Goal: Information Seeking & Learning: Learn about a topic

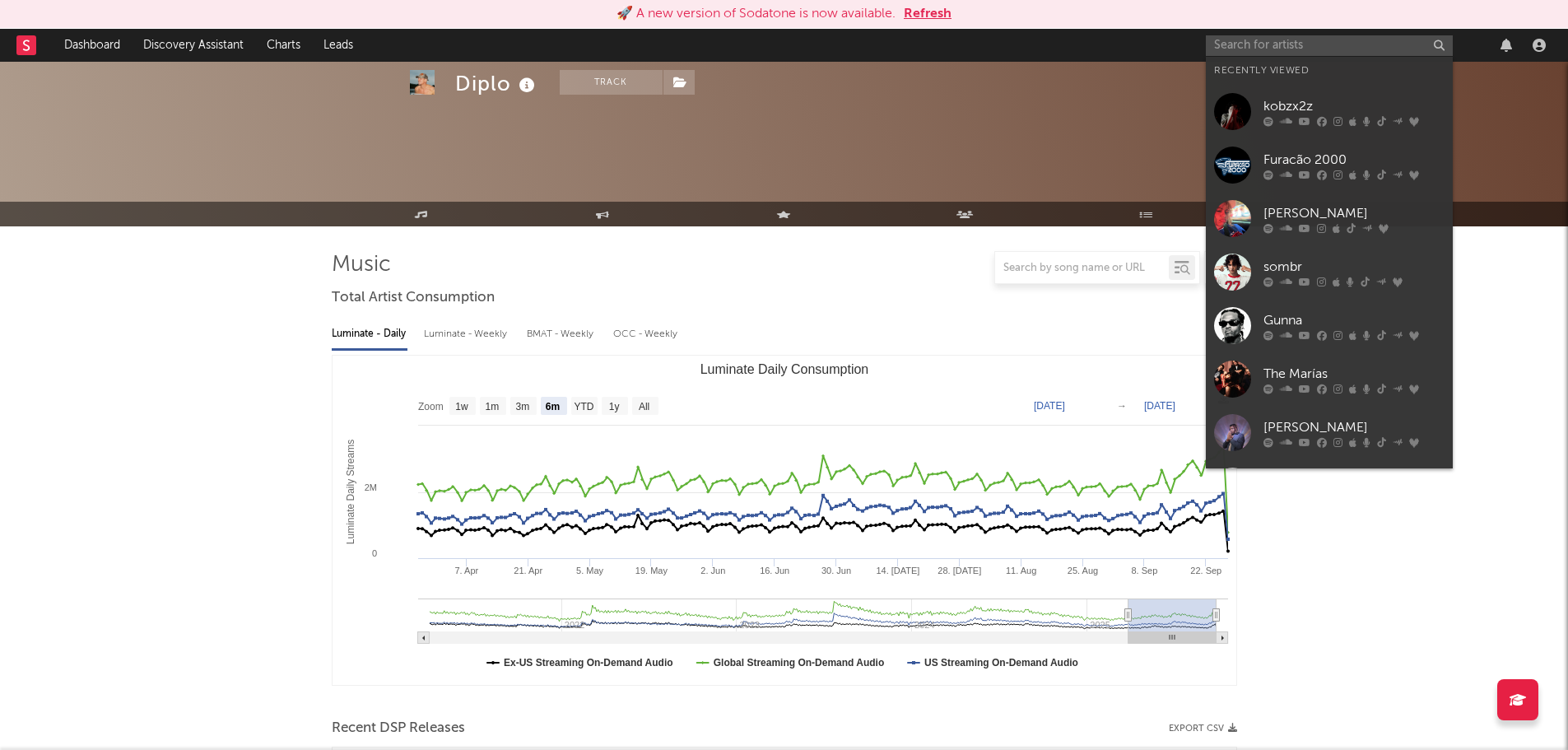
select select "6m"
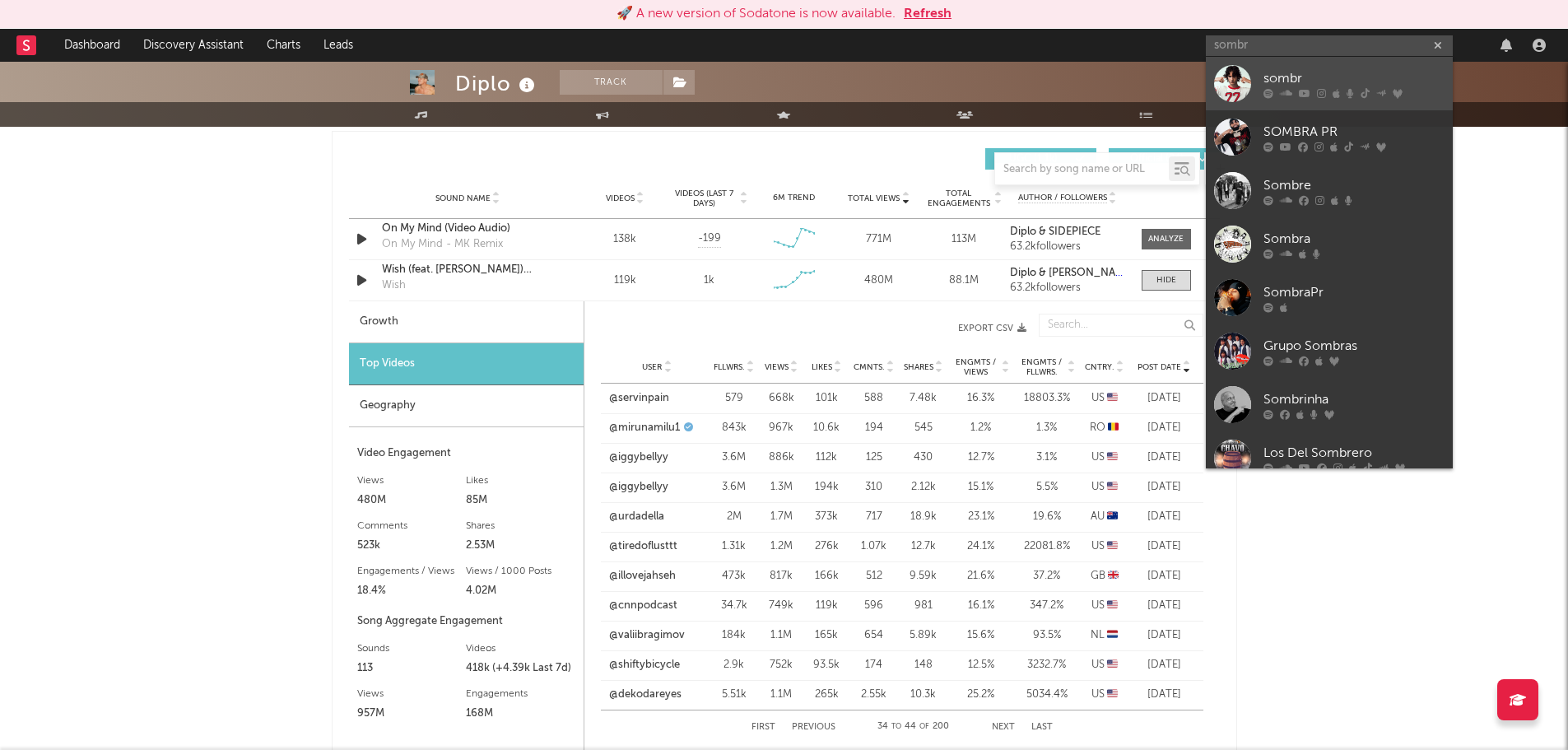
type input "sombr"
click at [1326, 75] on div "sombr" at bounding box center [1354, 78] width 181 height 20
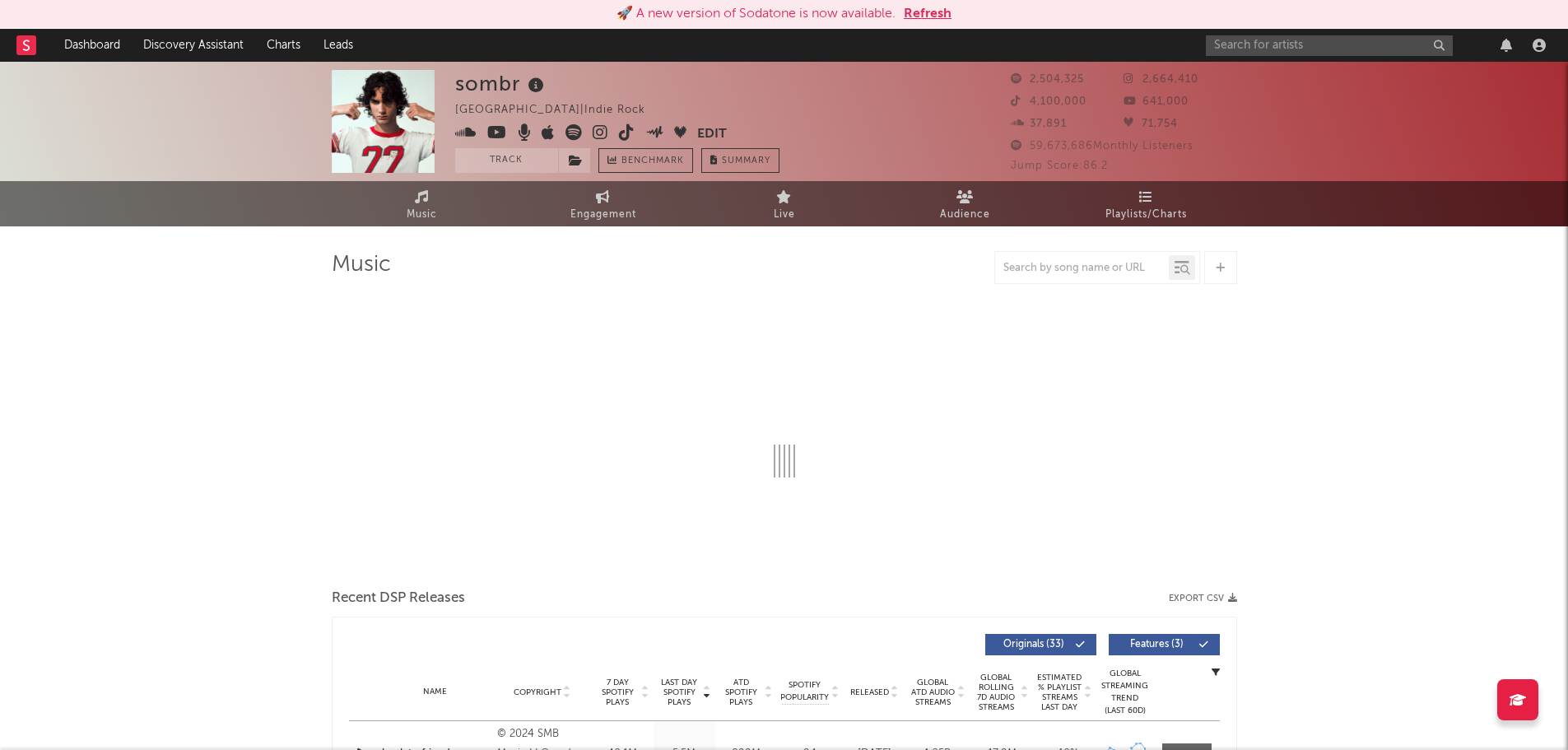
select select "6m"
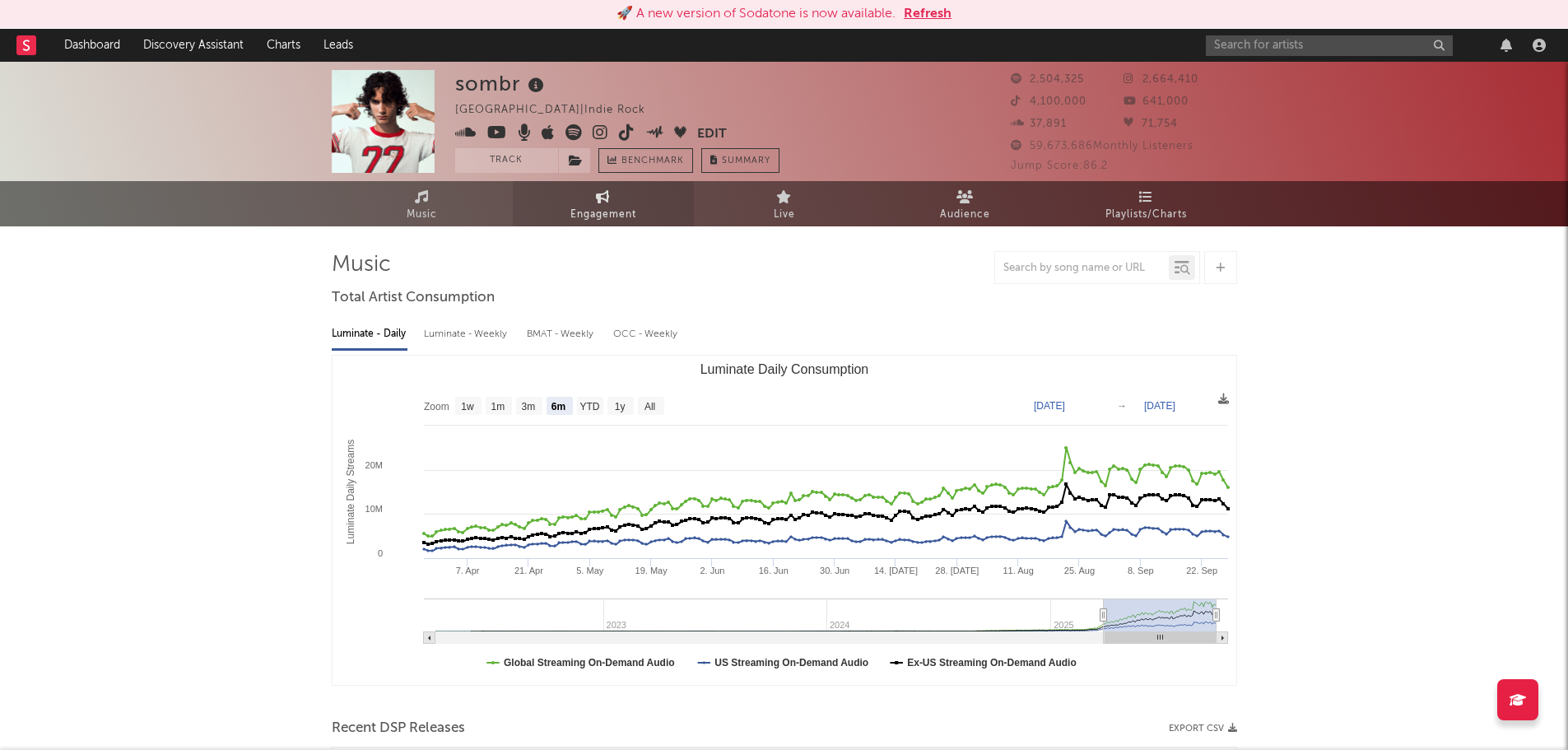
click at [593, 200] on link "Engagement" at bounding box center [603, 204] width 181 height 45
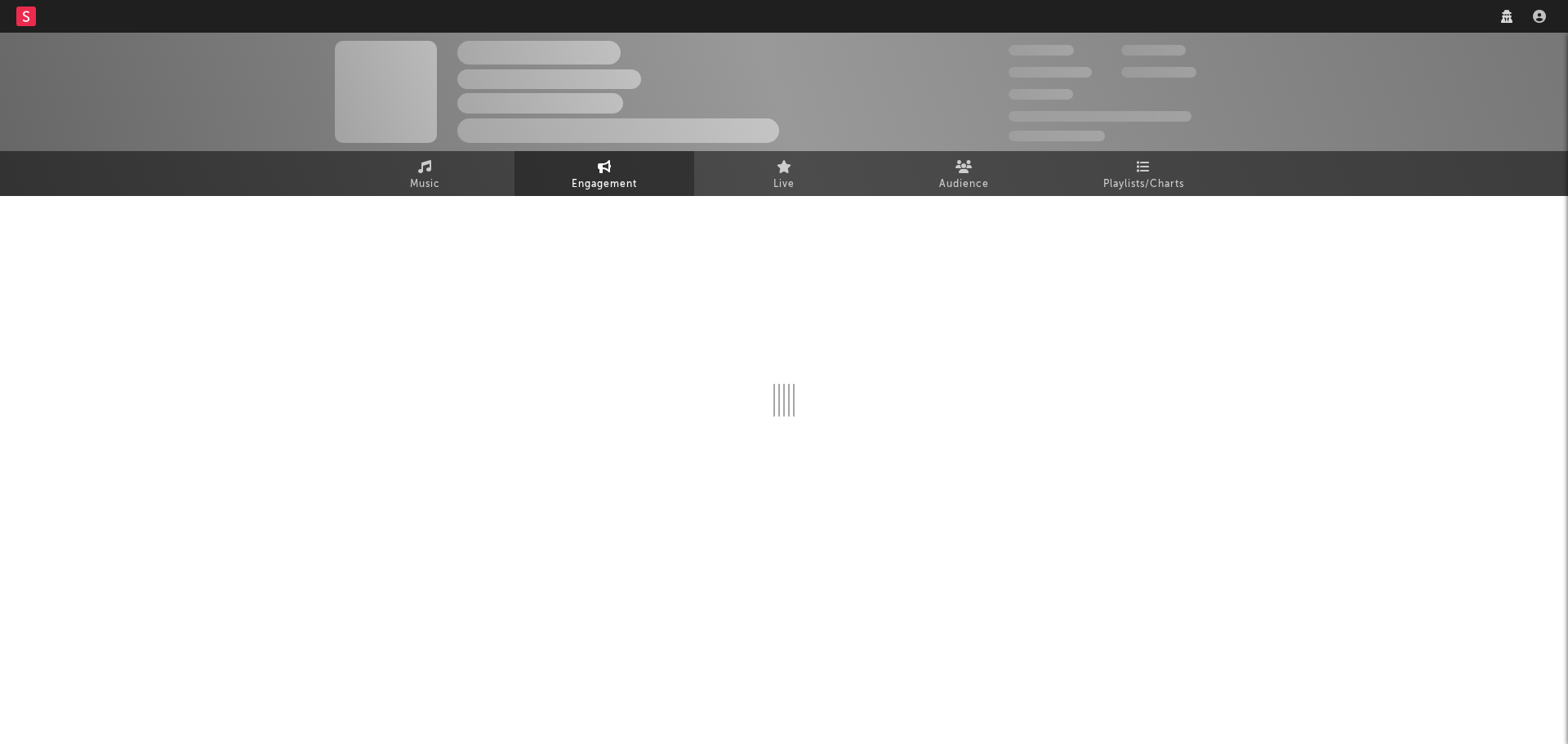
select select "1w"
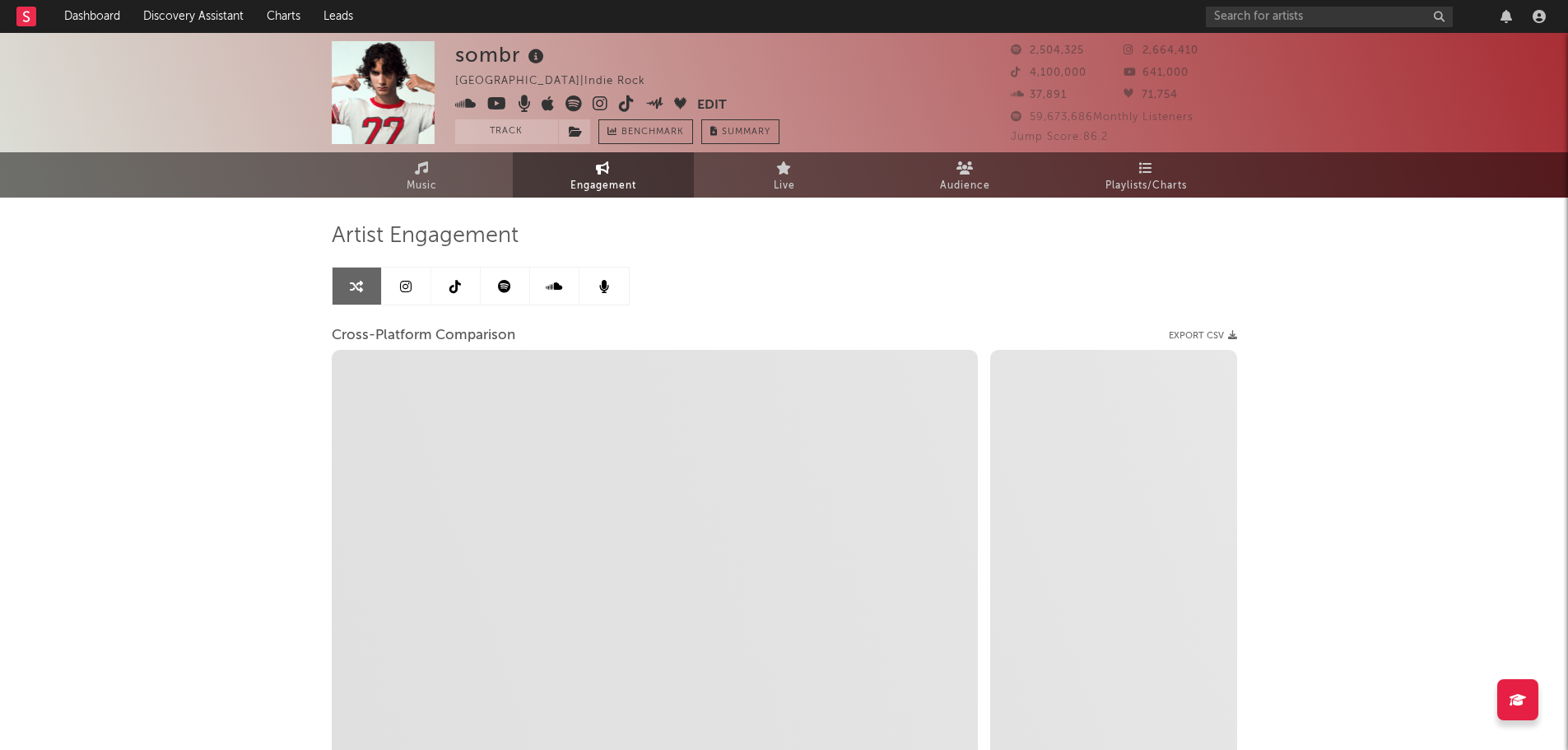
select select "1m"
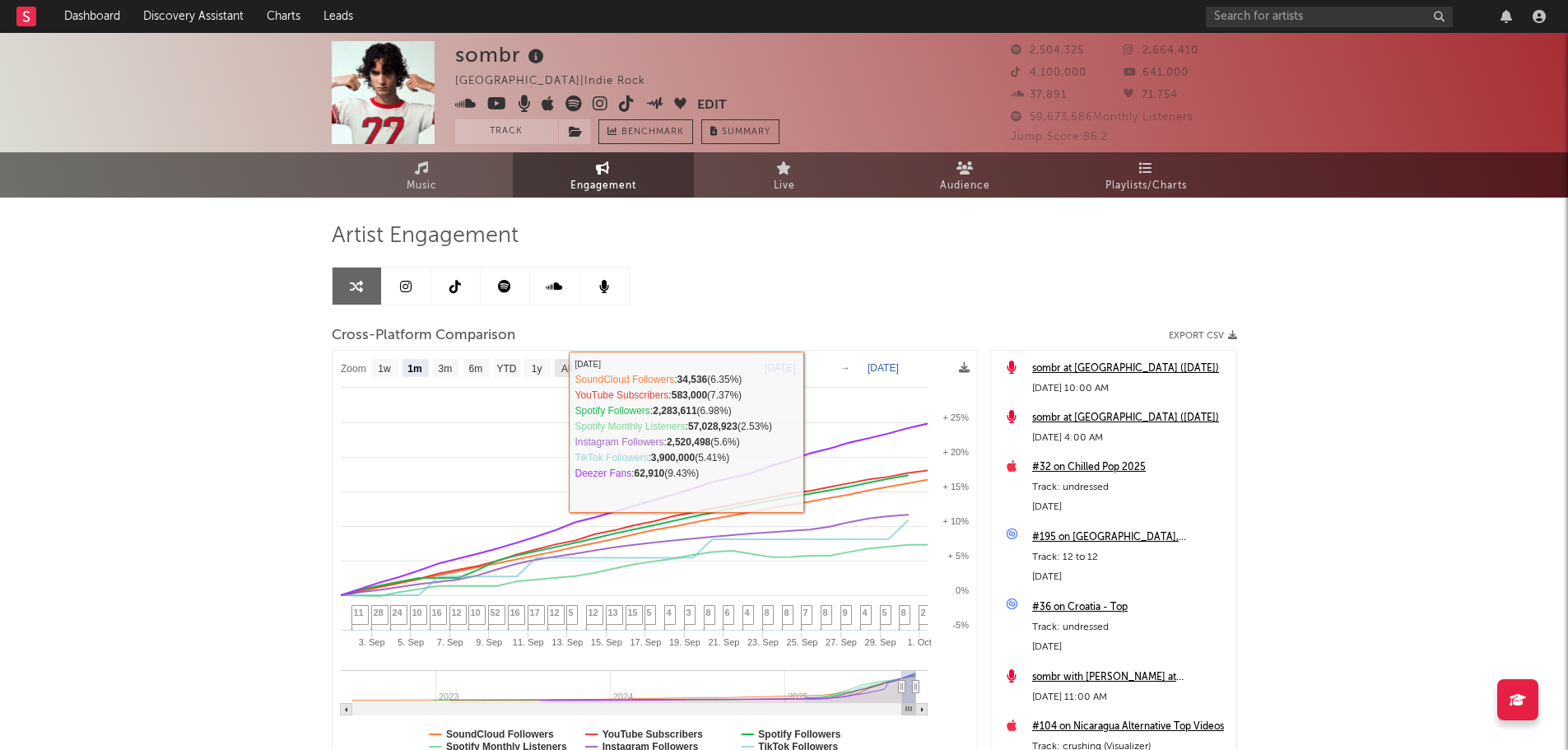
click at [567, 367] on text "All" at bounding box center [565, 369] width 11 height 12
select select "All"
type input "[DATE]"
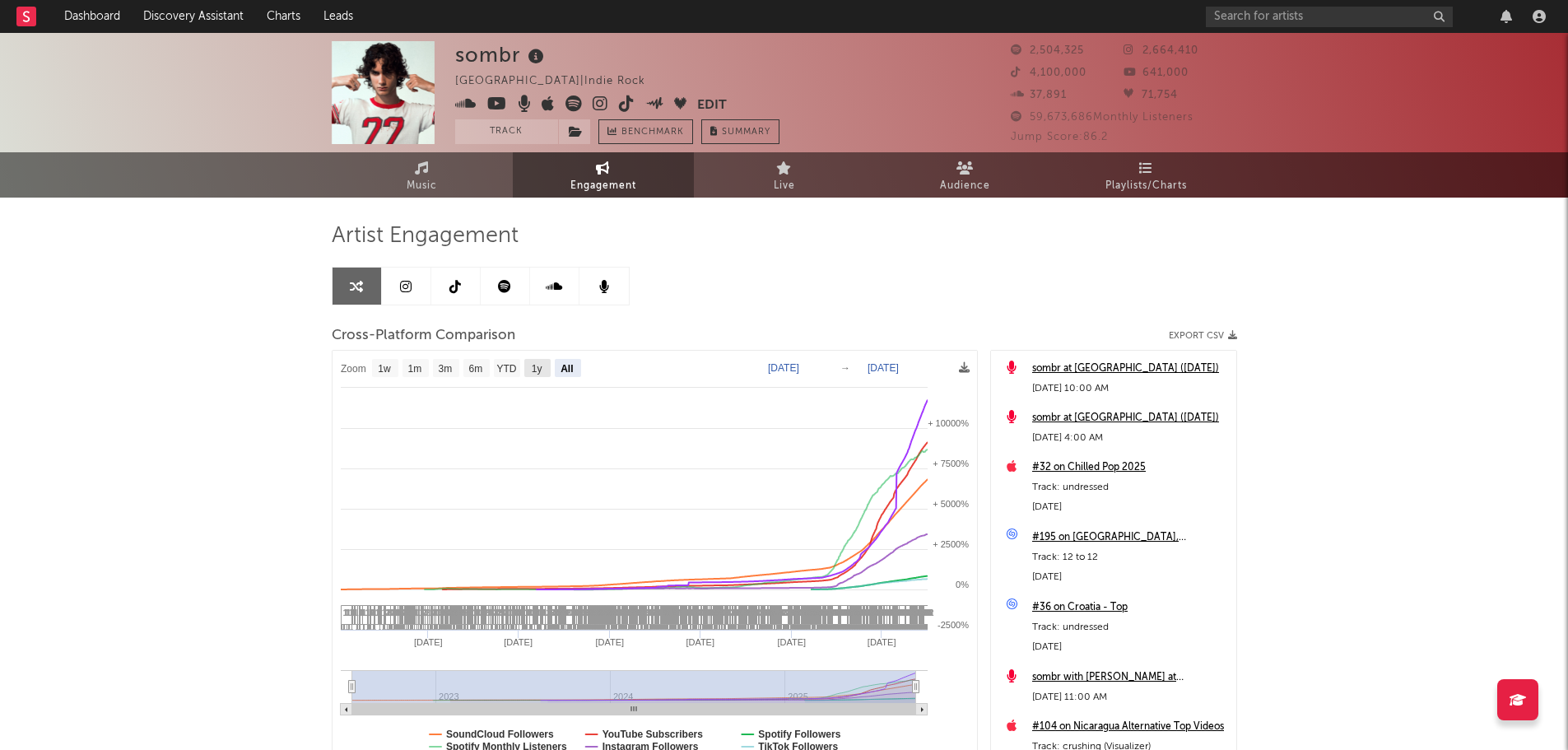
click at [536, 372] on text "1y" at bounding box center [536, 369] width 11 height 12
select select "1y"
type input "[DATE]"
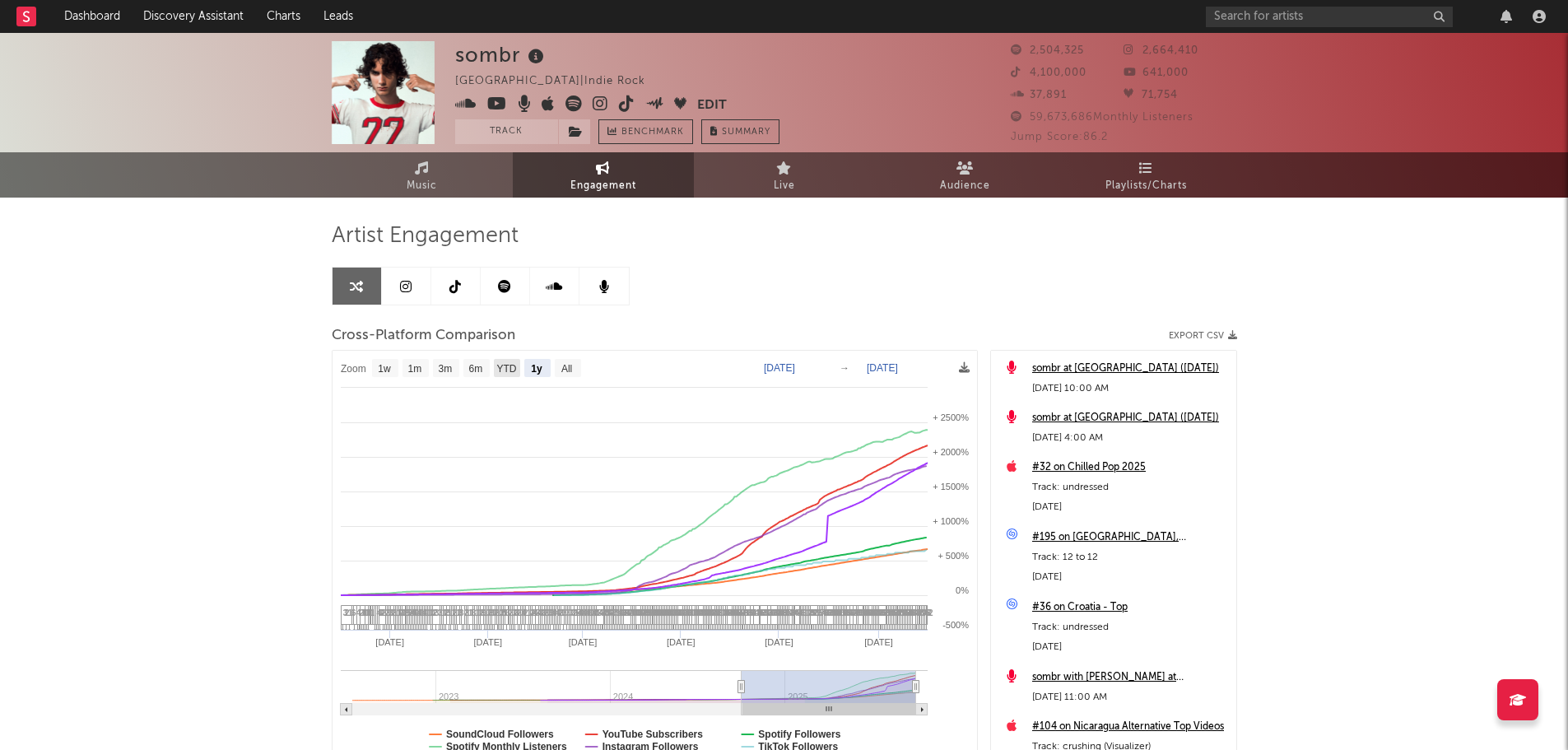
click at [506, 369] on text "YTD" at bounding box center [506, 369] width 20 height 12
select select "YTD"
type input "[DATE]"
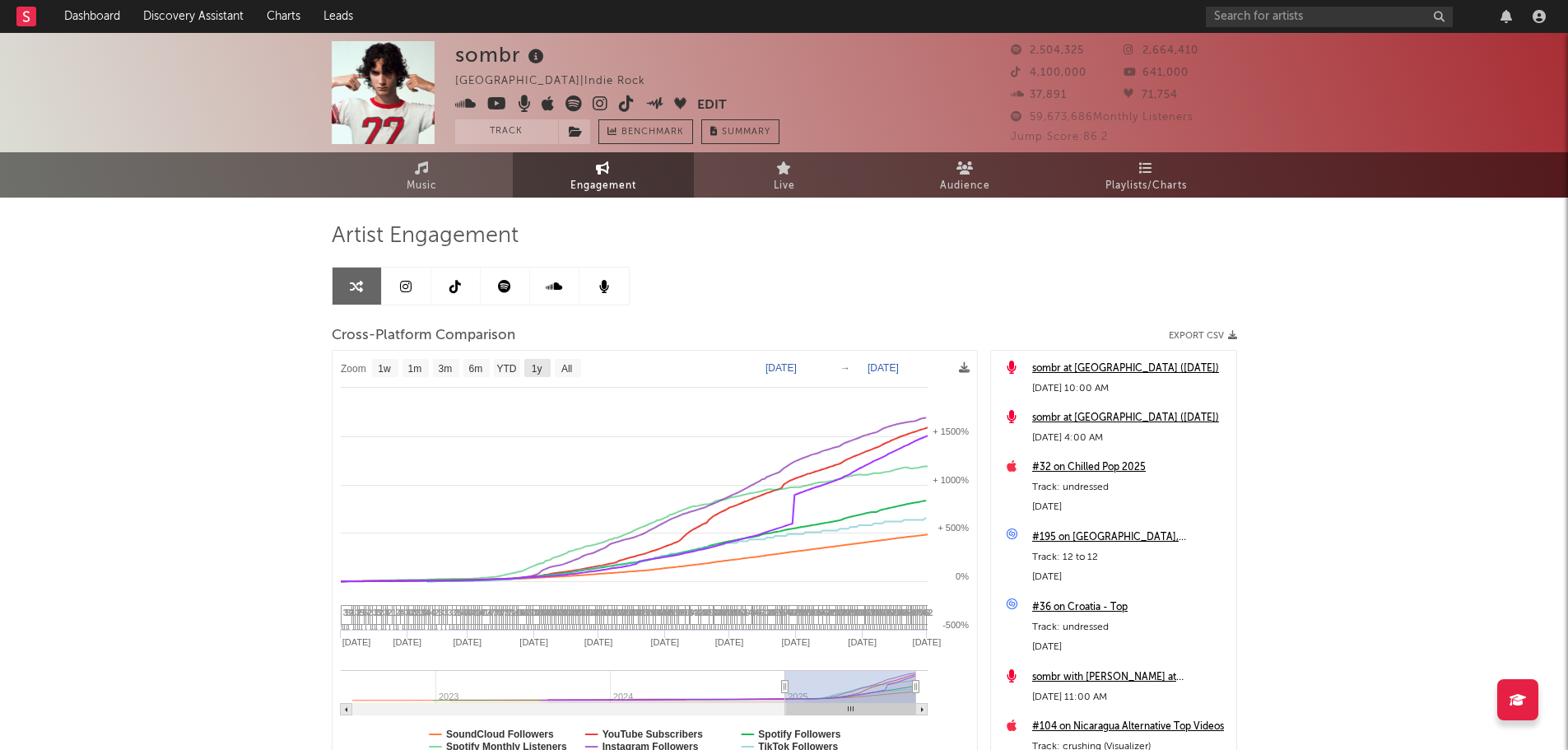
click at [540, 371] on text "1y" at bounding box center [536, 369] width 11 height 12
select select "1y"
type input "[DATE]"
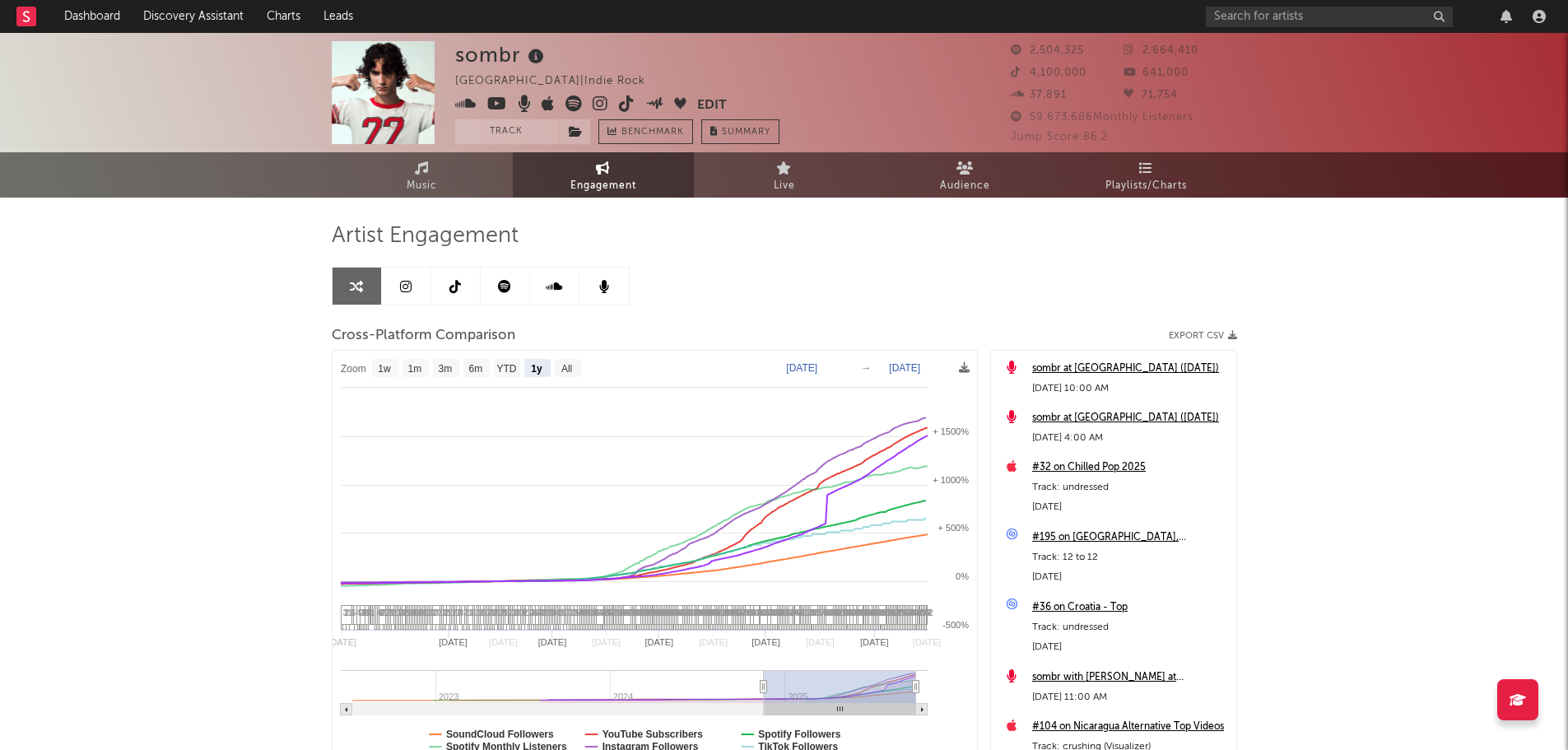
select select "1y"
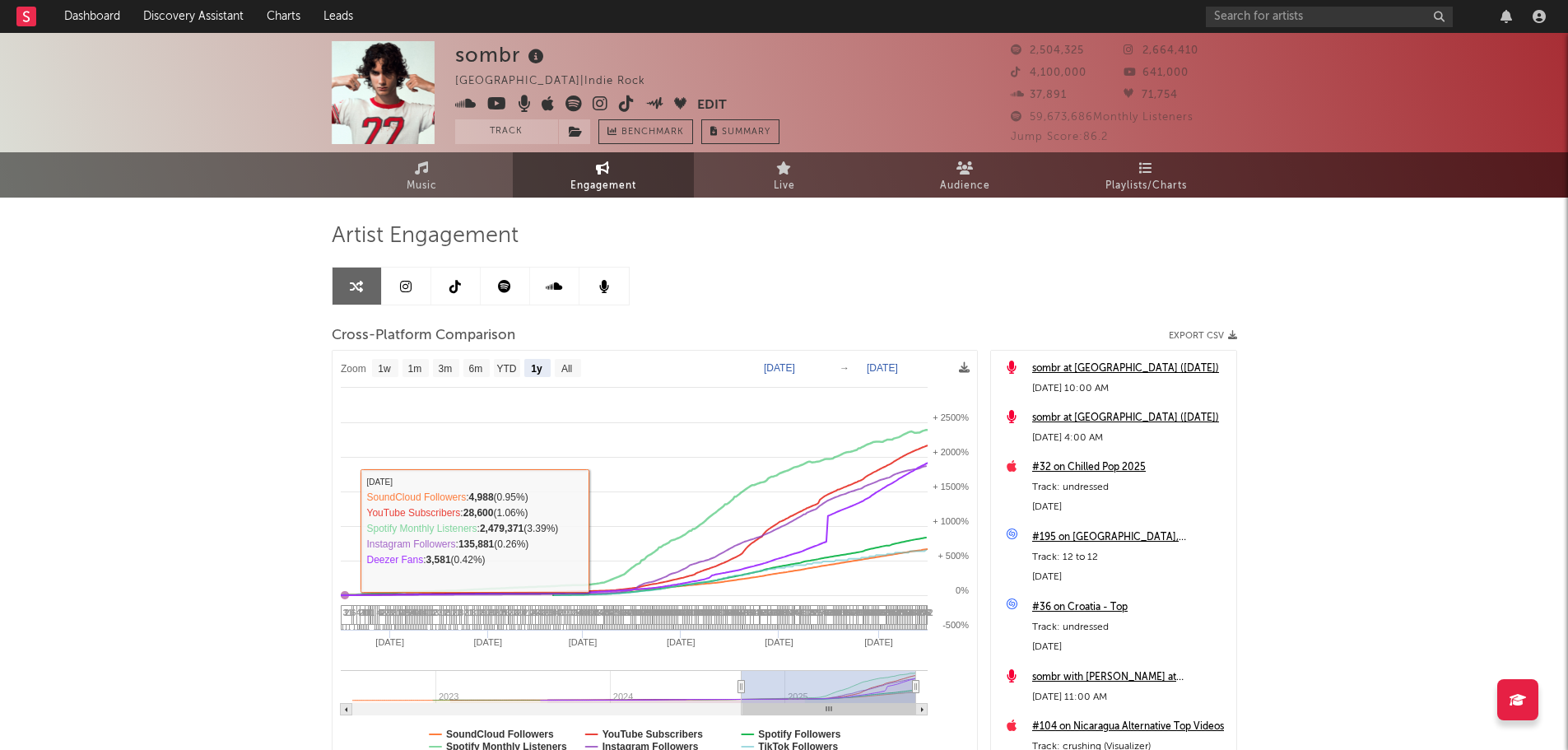
click at [216, 500] on div "sombr [GEOGRAPHIC_DATA] | Indie Rock Edit Track Benchmark Summary 2,504,325 2,6…" at bounding box center [784, 464] width 1568 height 865
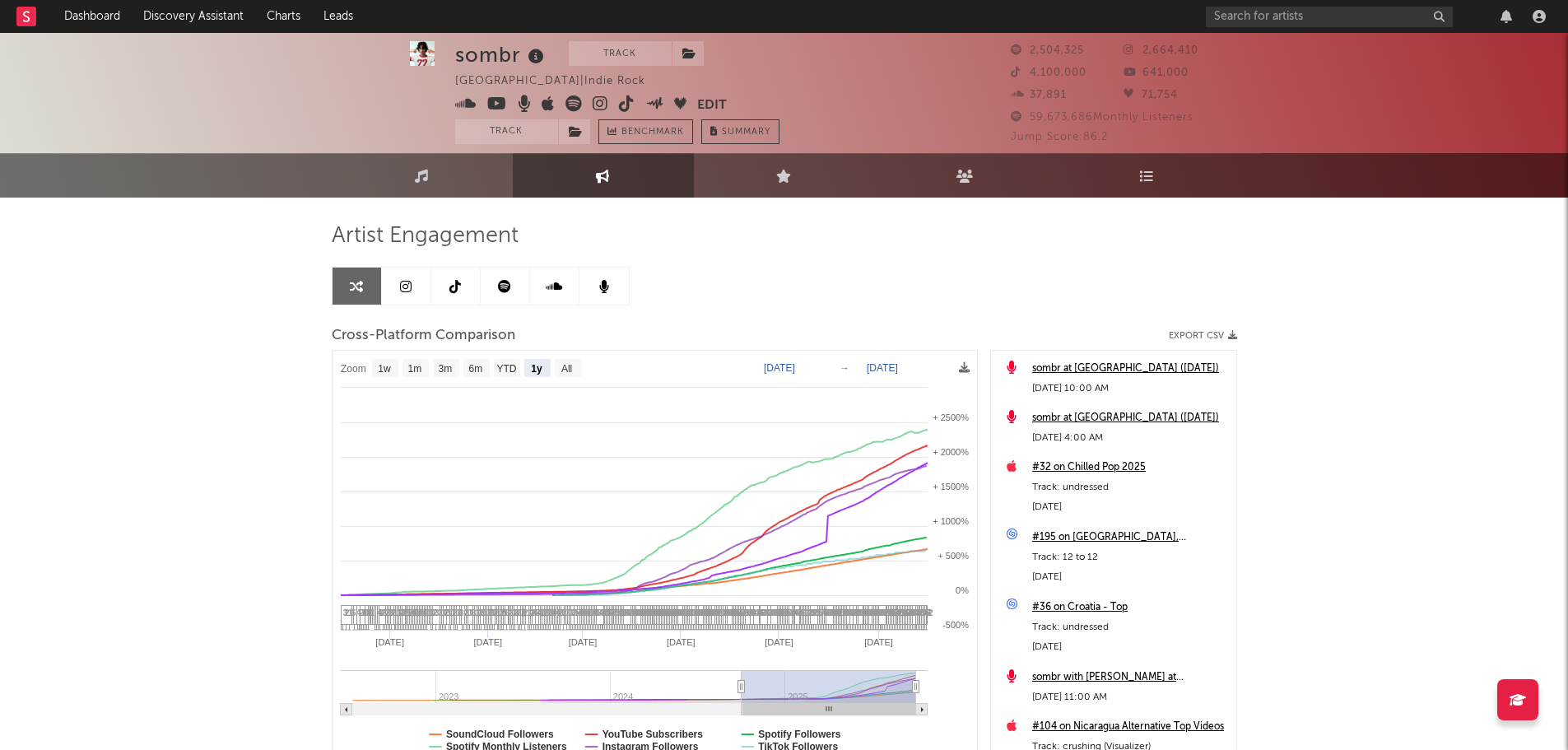
scroll to position [147, 0]
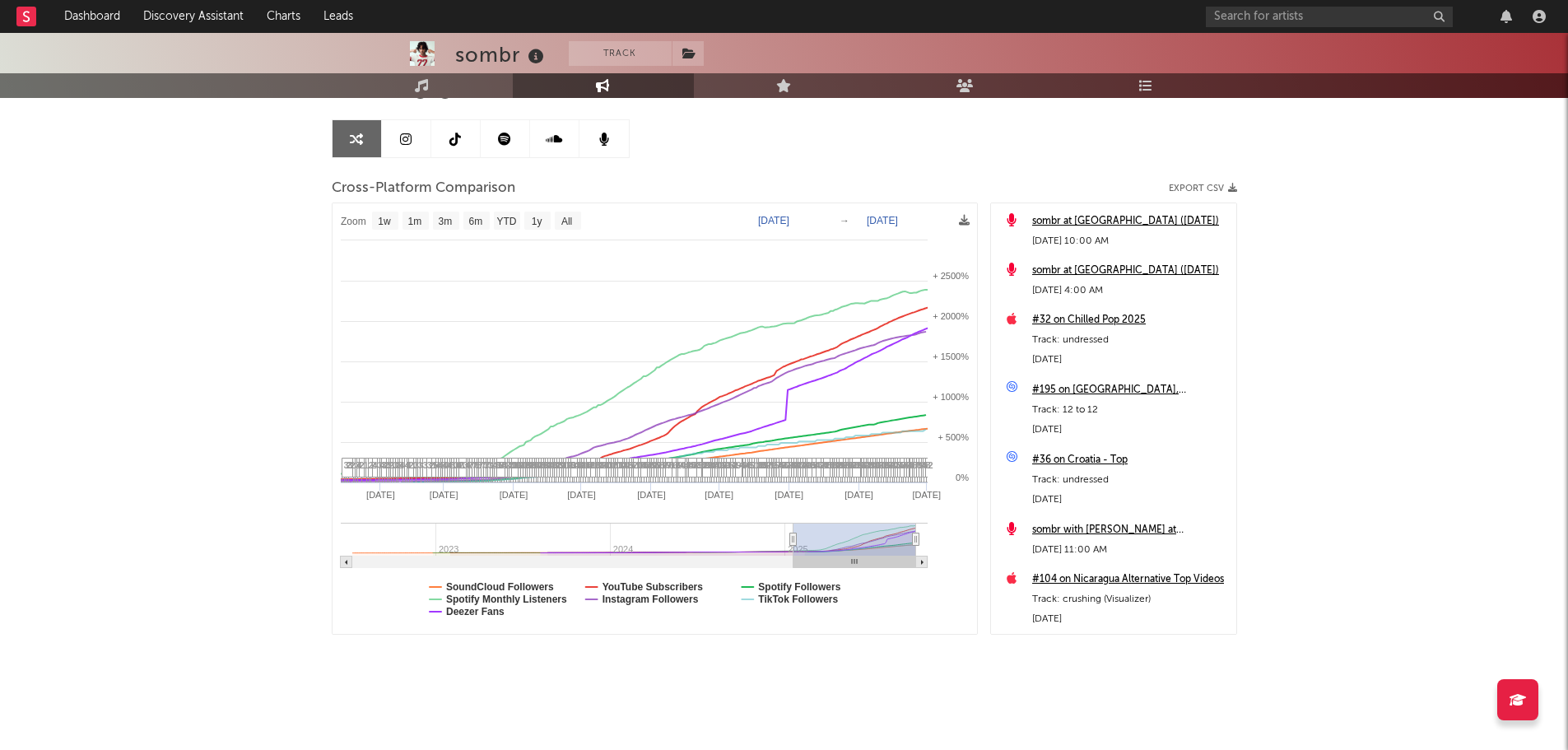
type input "[DATE]"
drag, startPoint x: 738, startPoint y: 537, endPoint x: 793, endPoint y: 547, distance: 55.9
click at [793, 547] on g at bounding box center [634, 545] width 587 height 45
select select "1w"
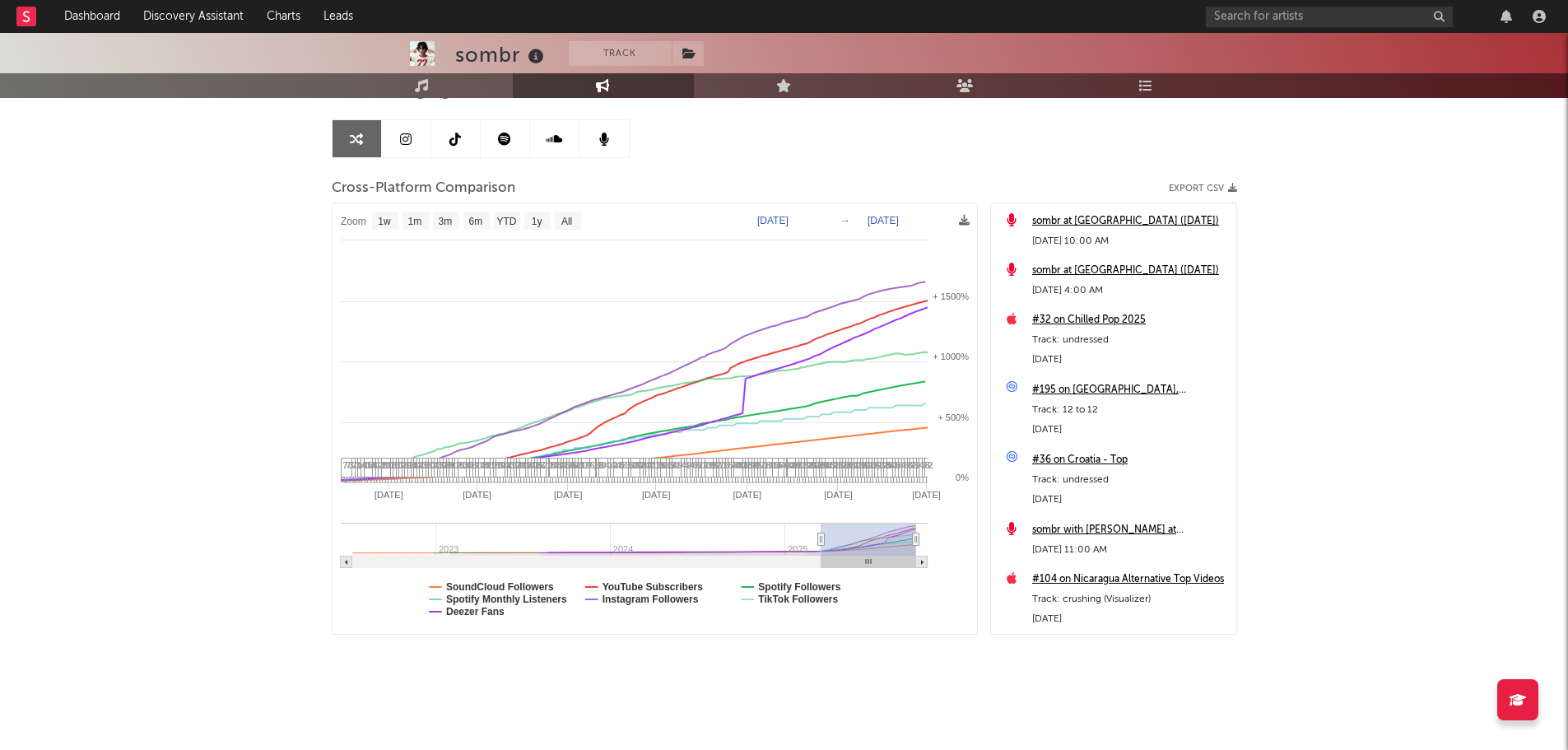
type input "[DATE]"
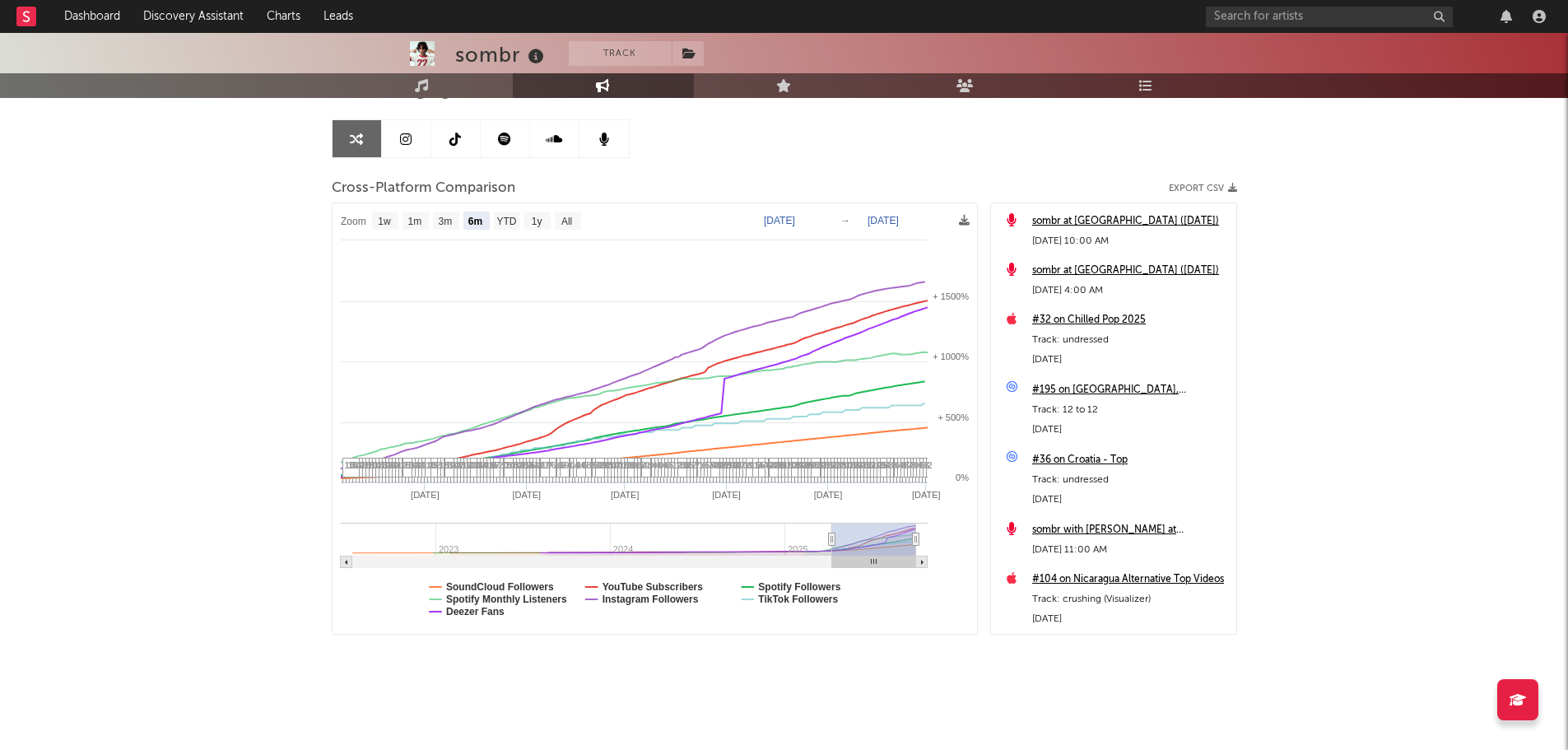
select select "6m"
type input "[DATE]"
select select "6m"
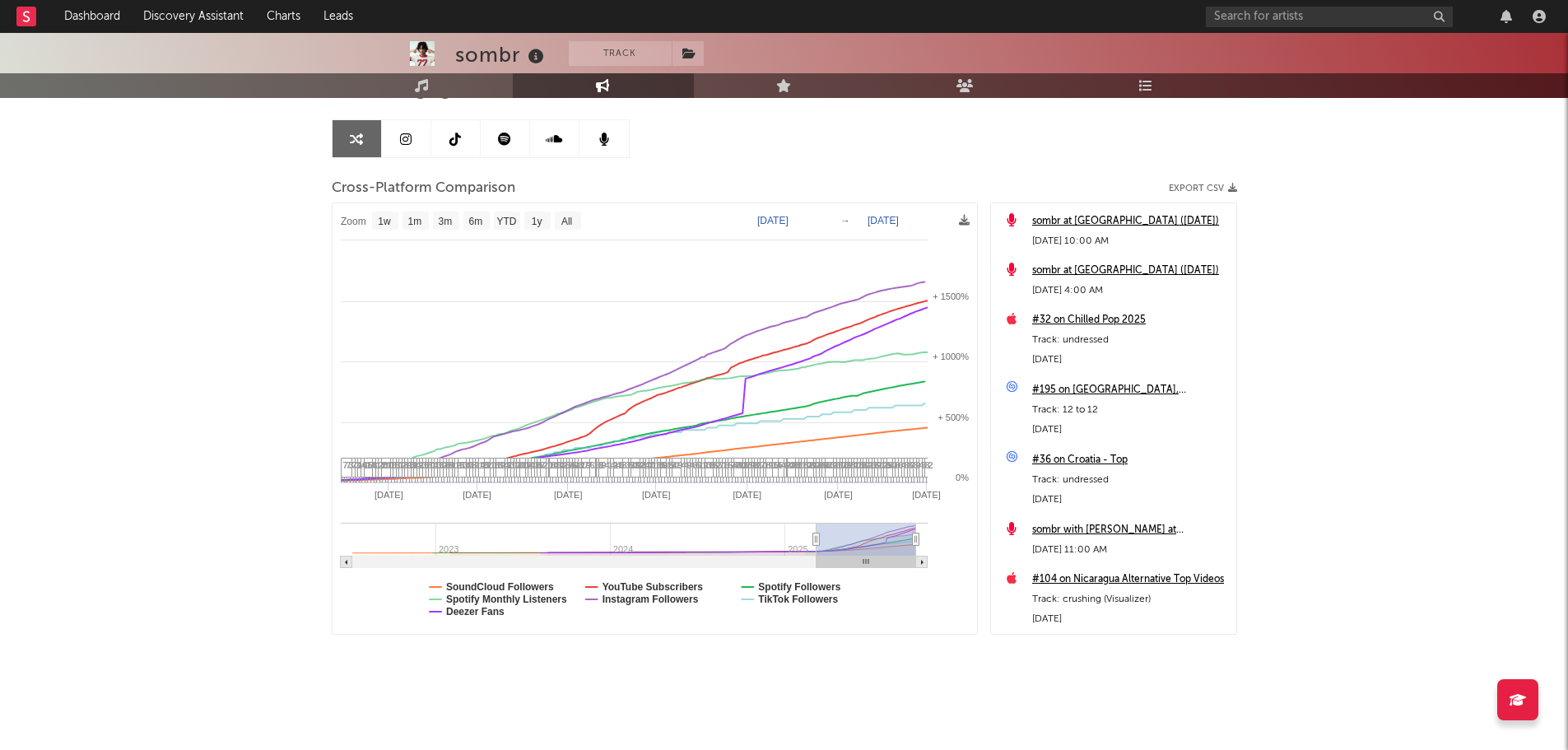
type input "[DATE]"
drag, startPoint x: 793, startPoint y: 544, endPoint x: 812, endPoint y: 546, distance: 19.1
click at [812, 546] on g at bounding box center [634, 545] width 587 height 45
select select "1w"
